Goal: Check status: Check status

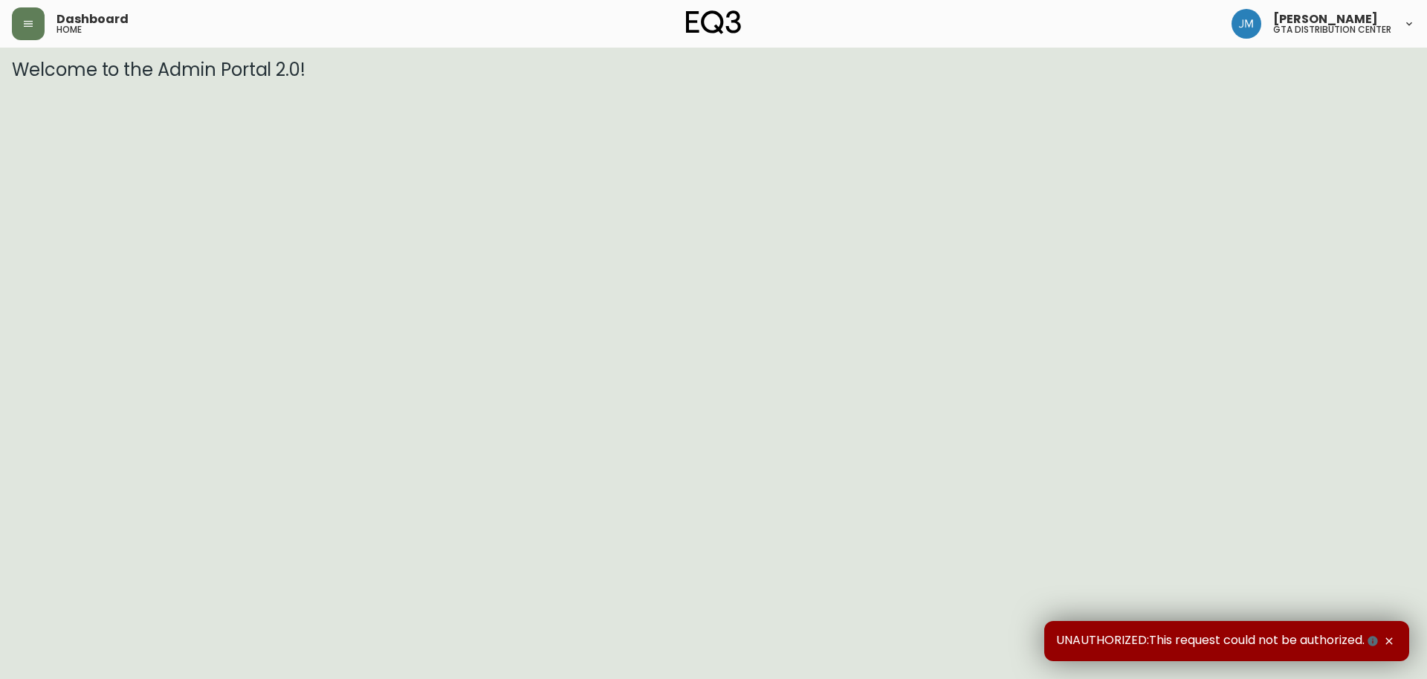
click at [112, 80] on html "Dashboard home Jamie McNeill gta distribution center Welcome to the Admin Porta…" at bounding box center [713, 40] width 1427 height 80
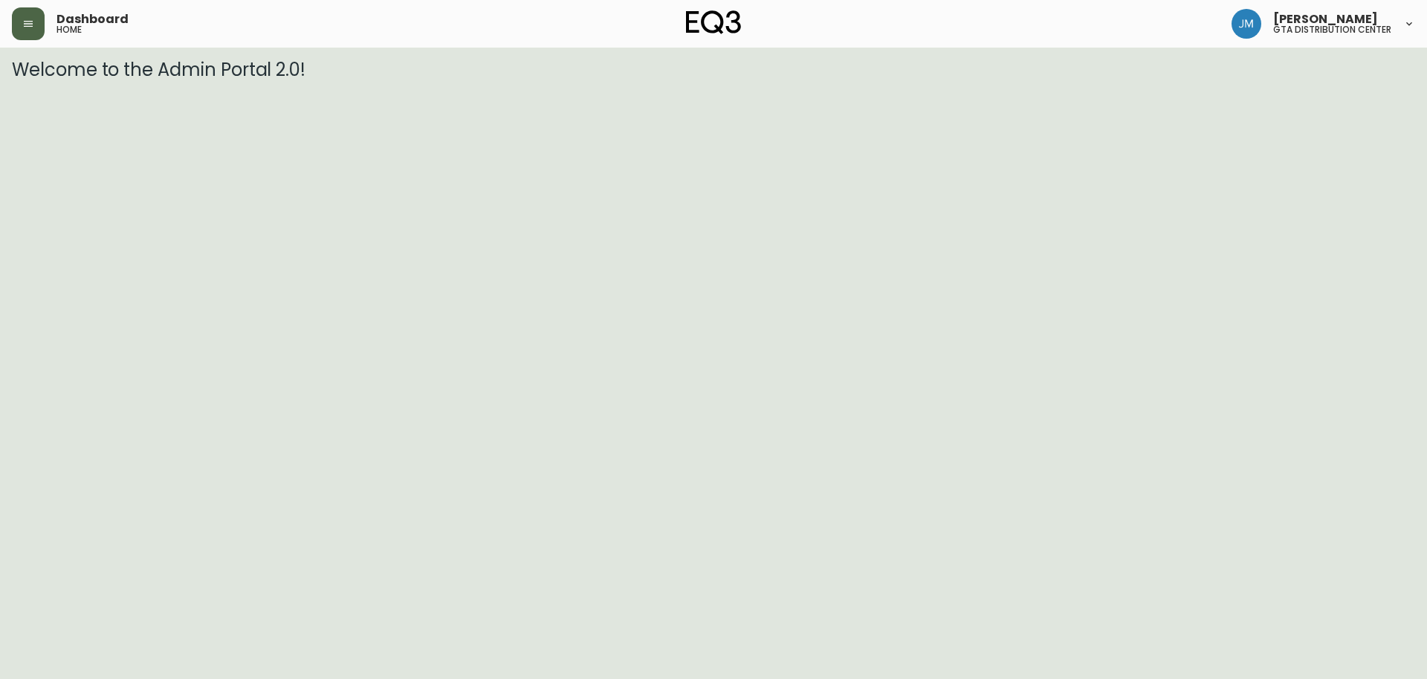
click at [21, 19] on button "button" at bounding box center [28, 23] width 33 height 33
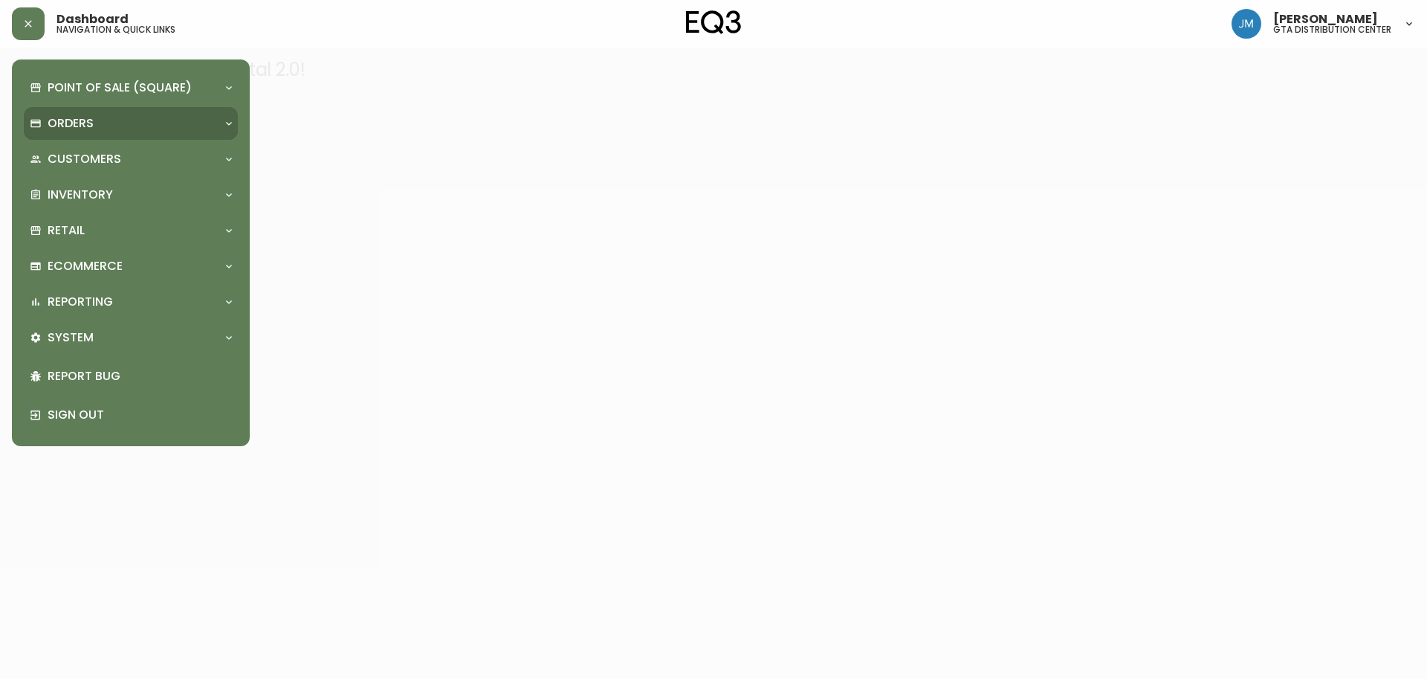
click at [65, 115] on p "Orders" at bounding box center [71, 123] width 46 height 16
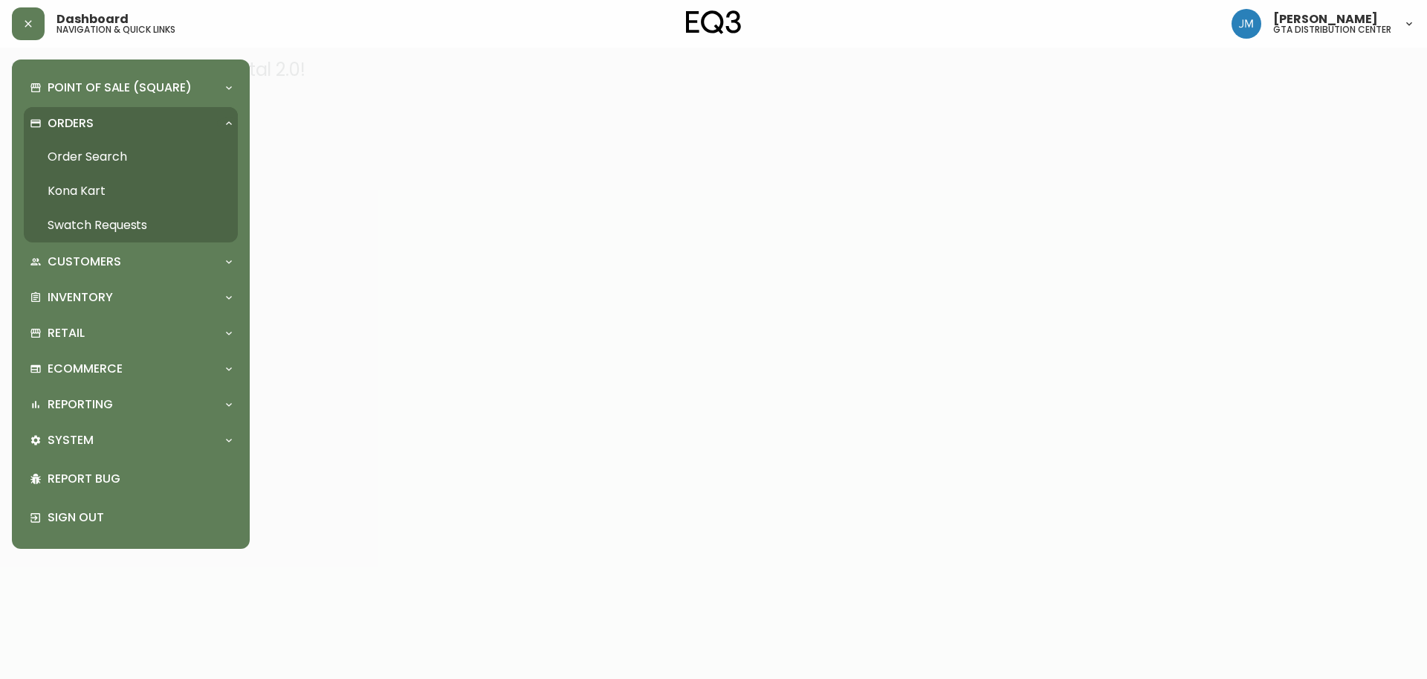
click at [92, 153] on link "Order Search" at bounding box center [131, 157] width 214 height 34
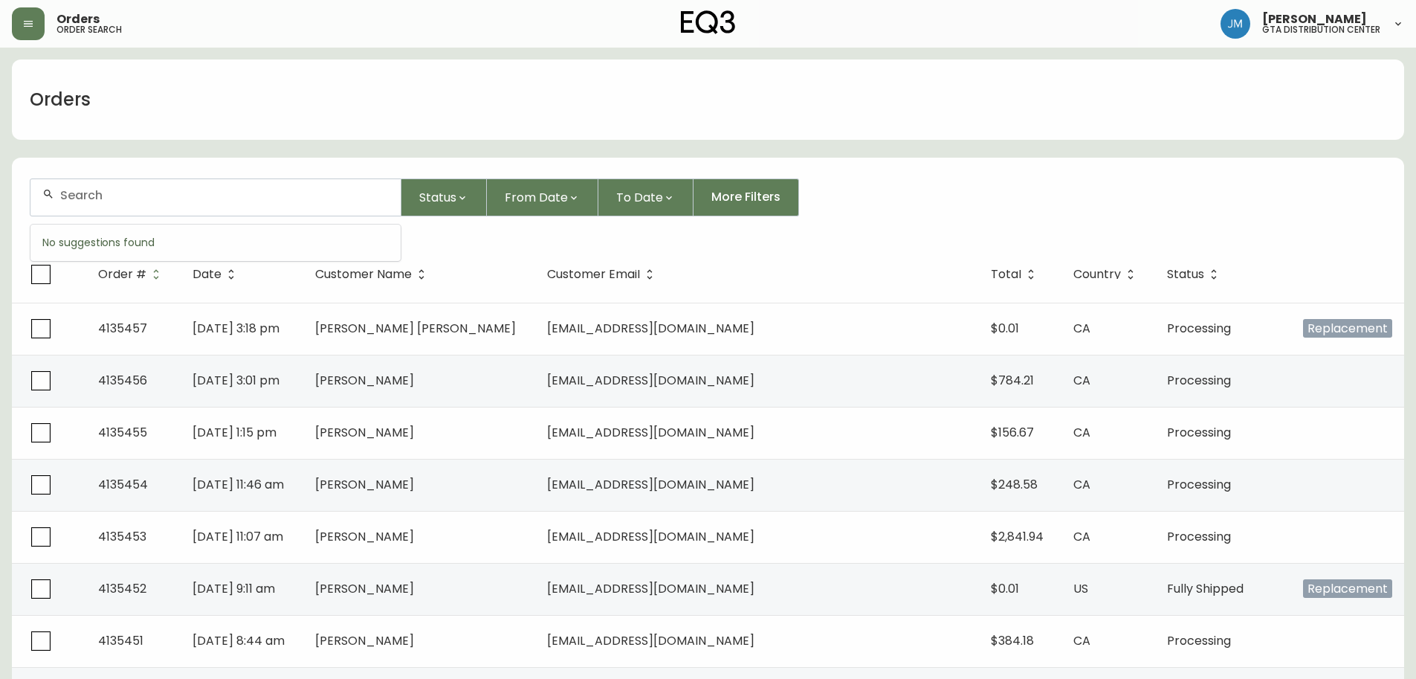
click at [214, 193] on input "text" at bounding box center [224, 195] width 329 height 14
paste input "4134394"
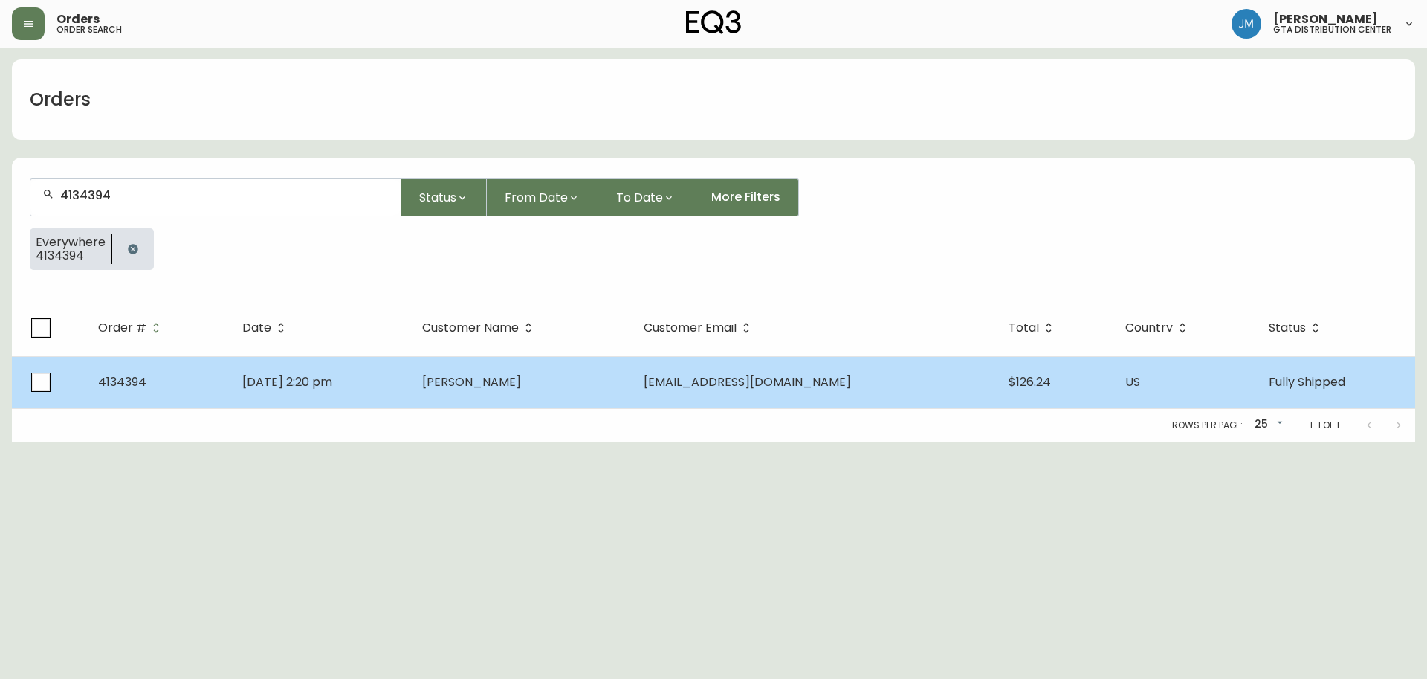
type input "4134394"
click at [145, 383] on span "4134394" at bounding box center [122, 381] width 48 height 17
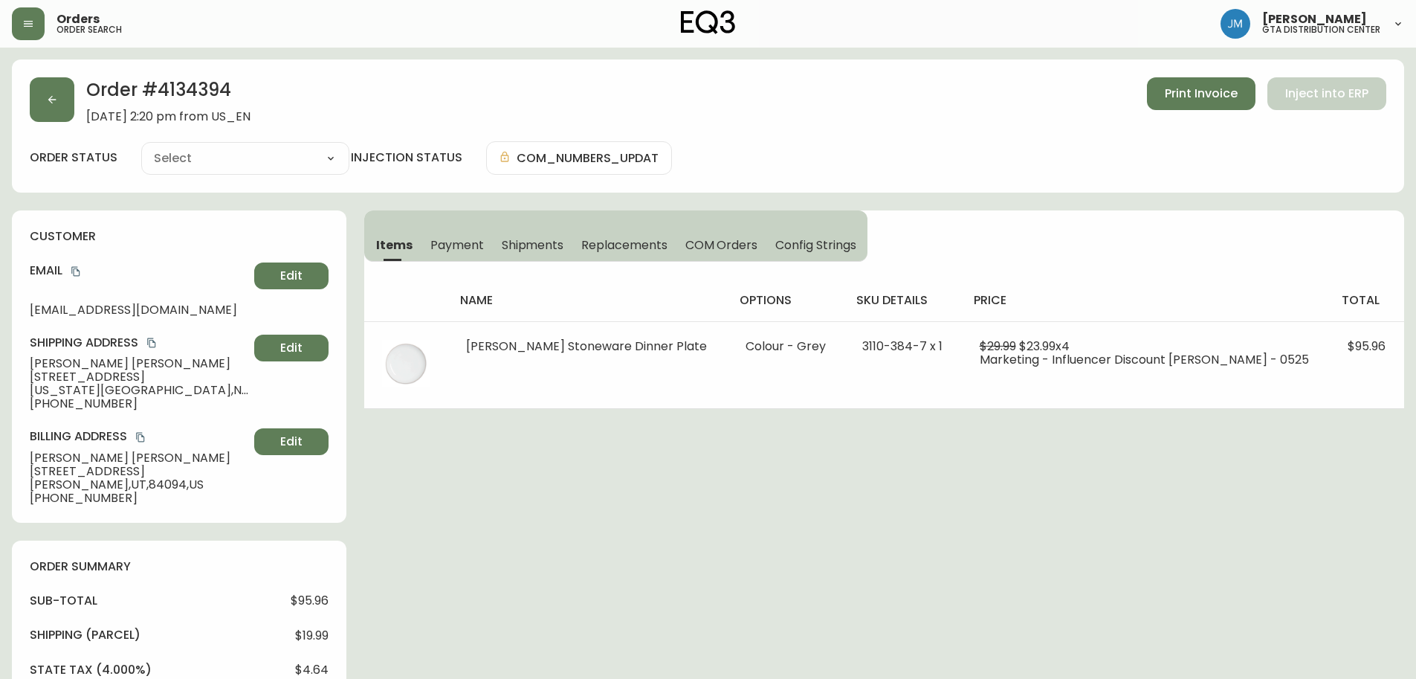
type input "Fully Shipped"
select select "FULLY_SHIPPED"
